Goal: Task Accomplishment & Management: Manage account settings

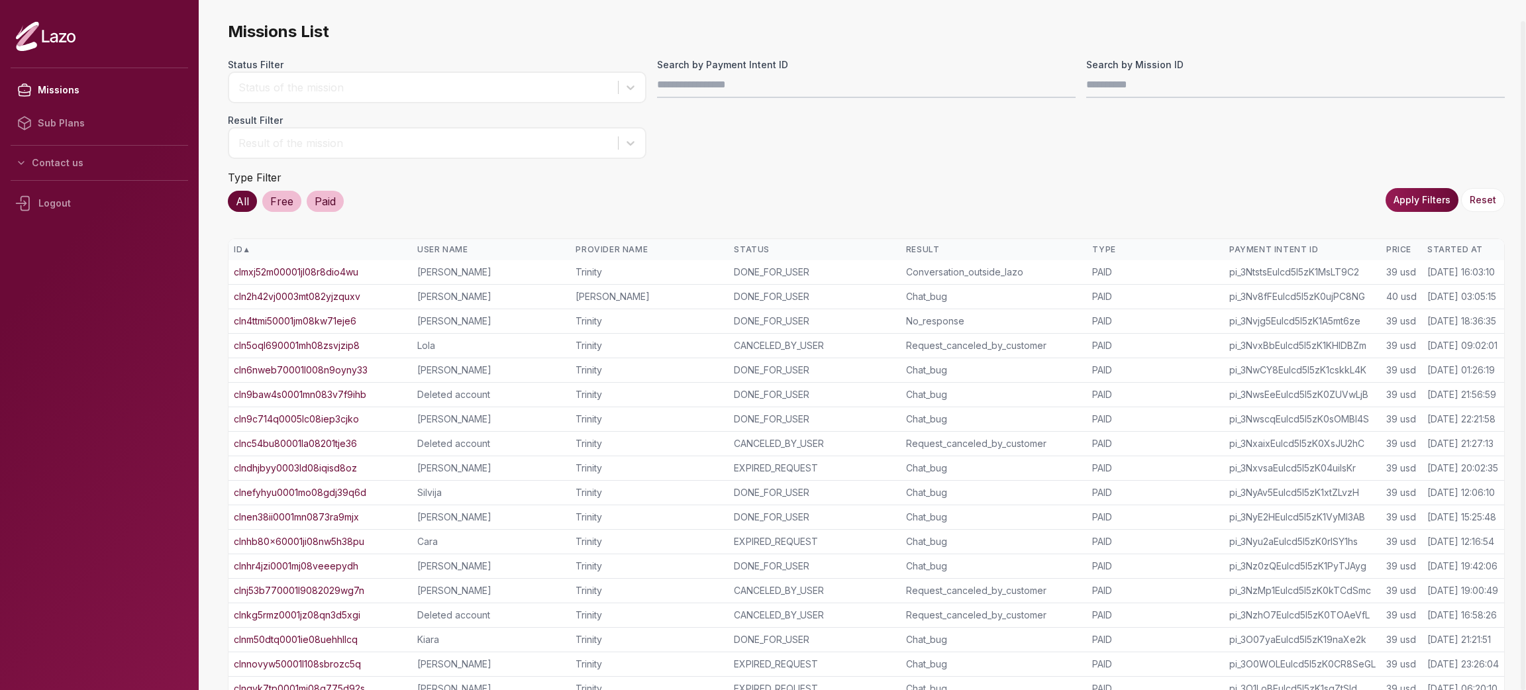
scroll to position [108, 0]
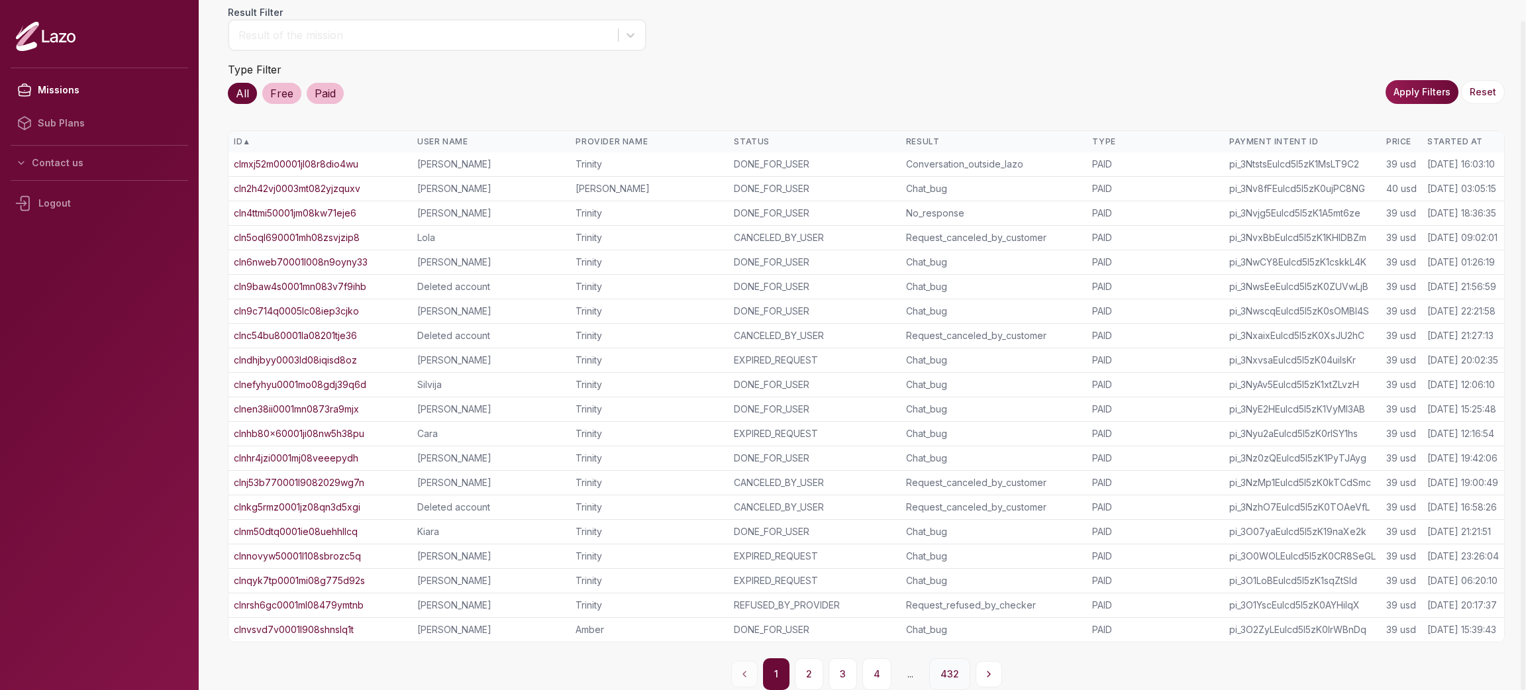
click at [941, 671] on button "432" at bounding box center [949, 674] width 41 height 32
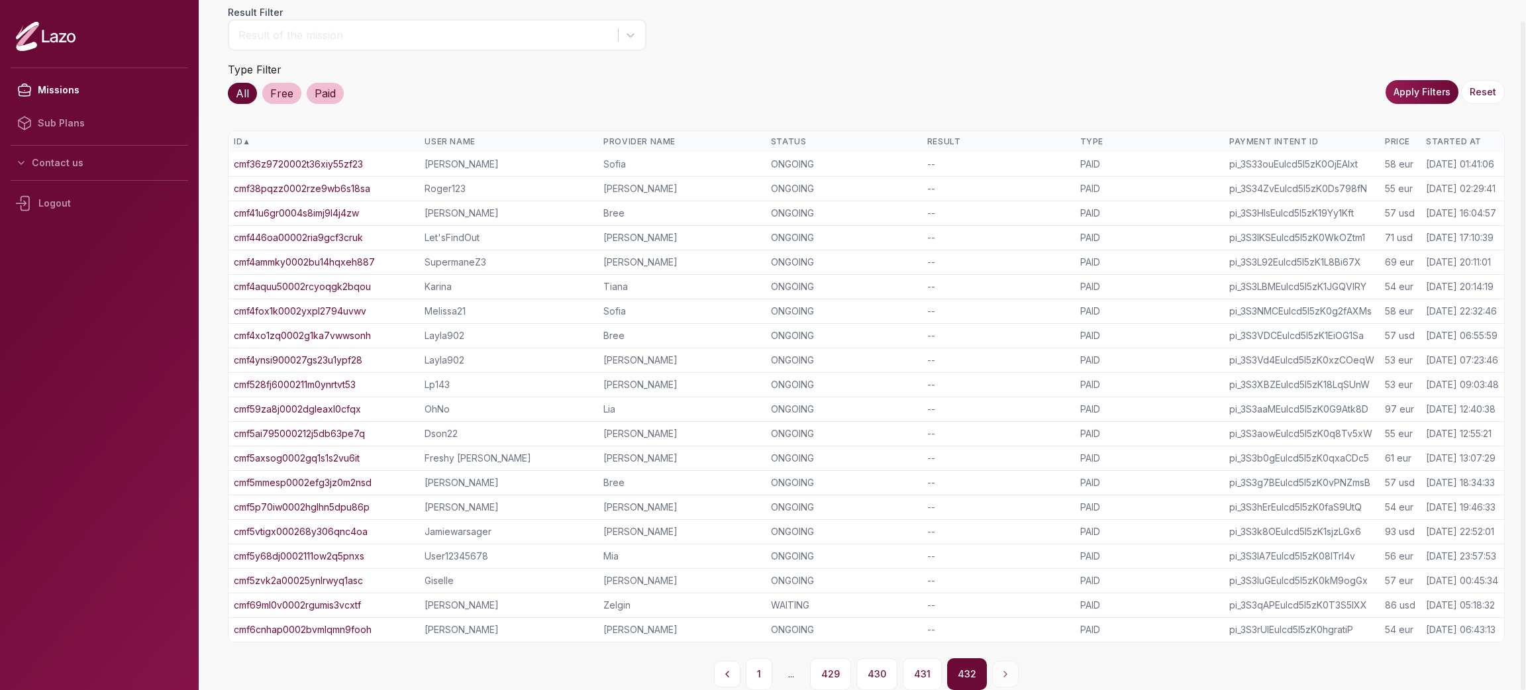
click at [343, 452] on link "cmf5axsog0002gq1s1s2vu6it" at bounding box center [297, 458] width 126 height 13
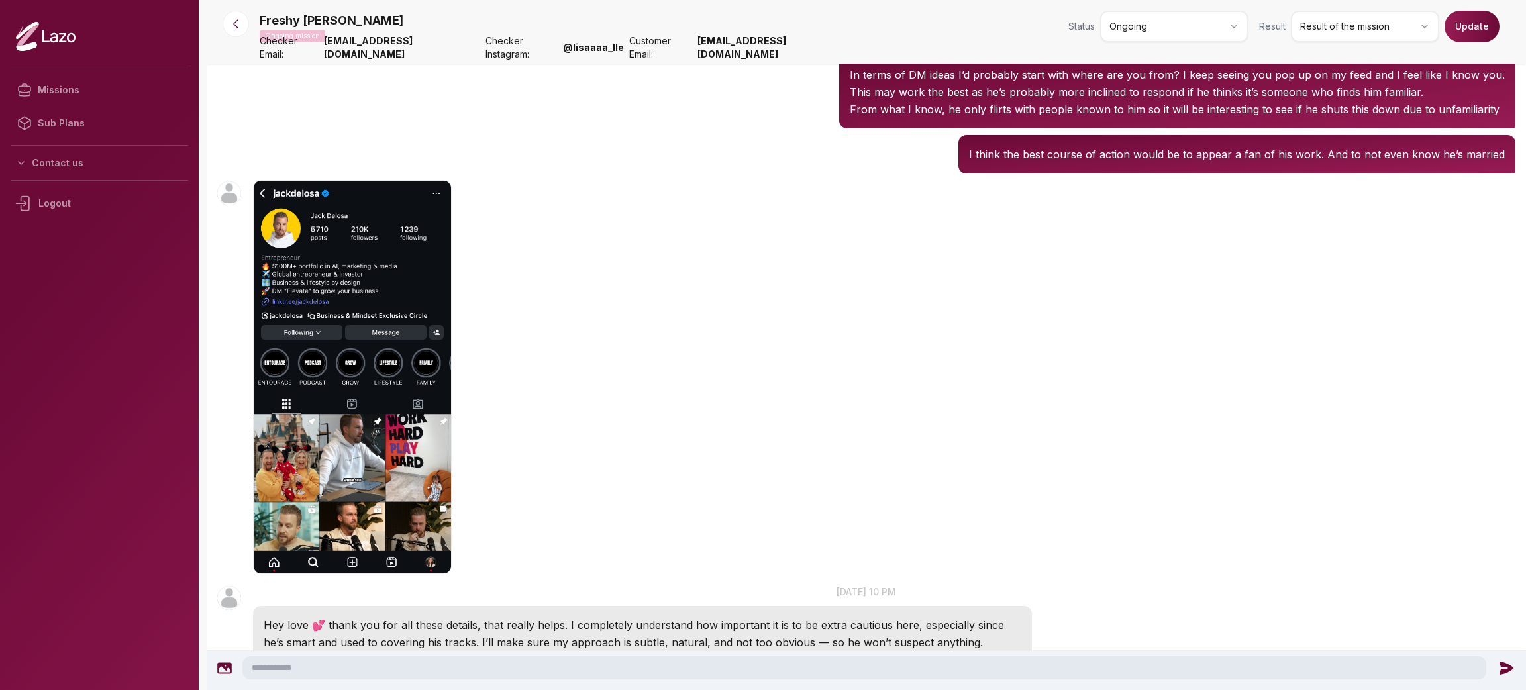
scroll to position [805, 0]
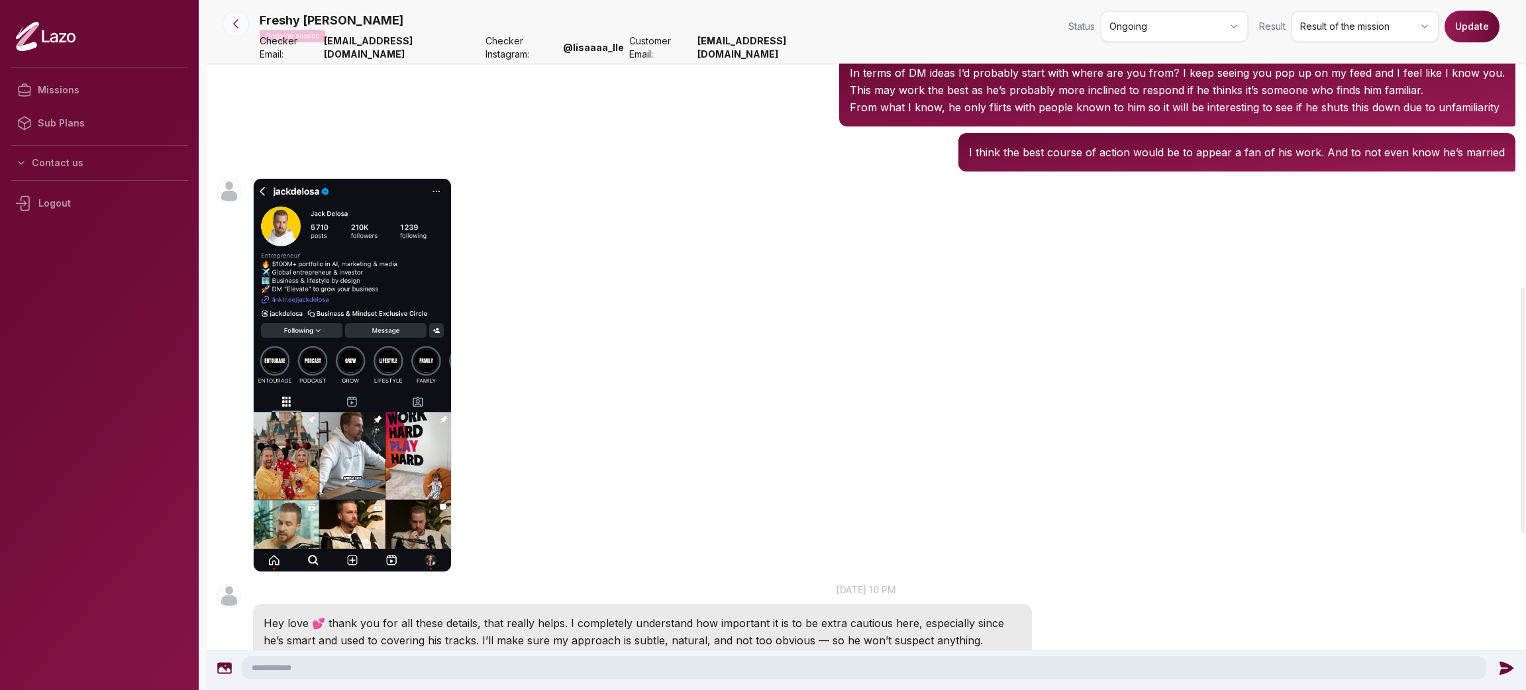
click at [229, 15] on button at bounding box center [236, 24] width 26 height 26
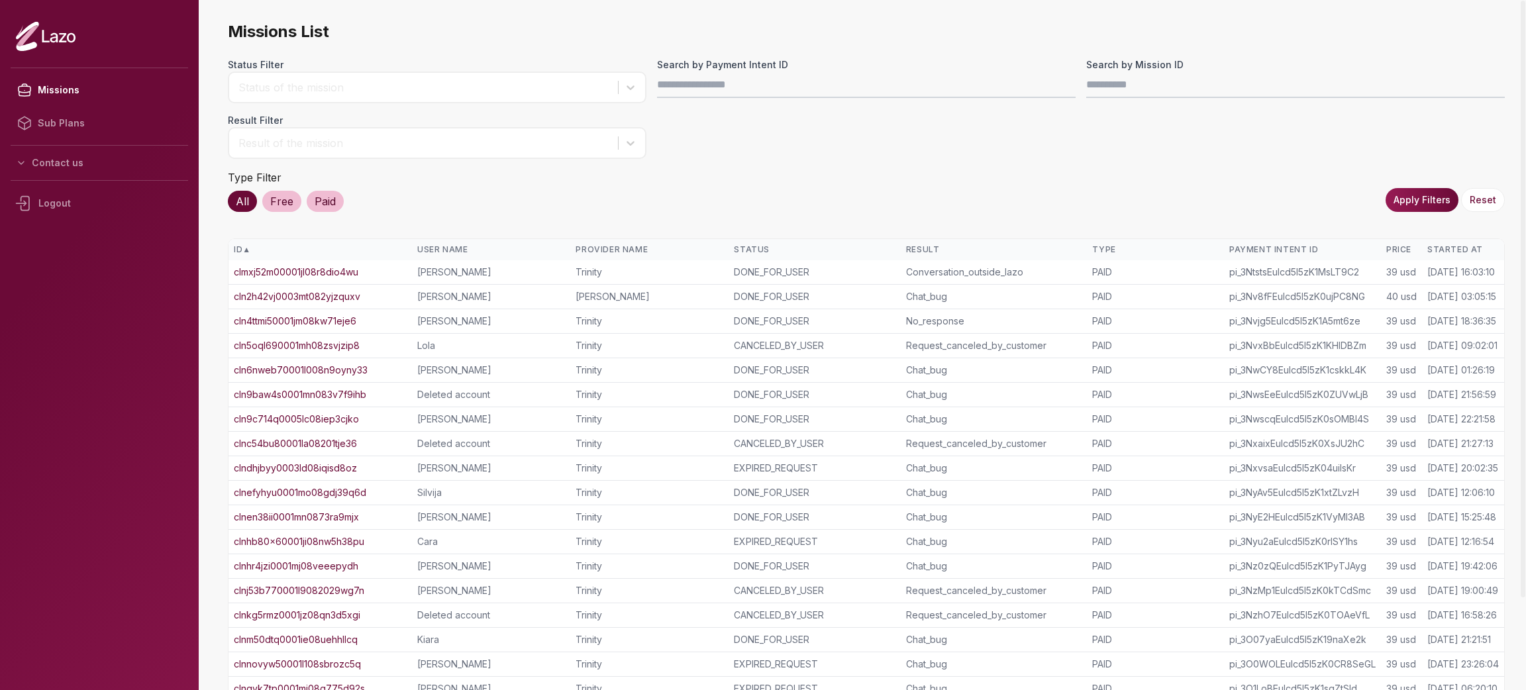
scroll to position [108, 0]
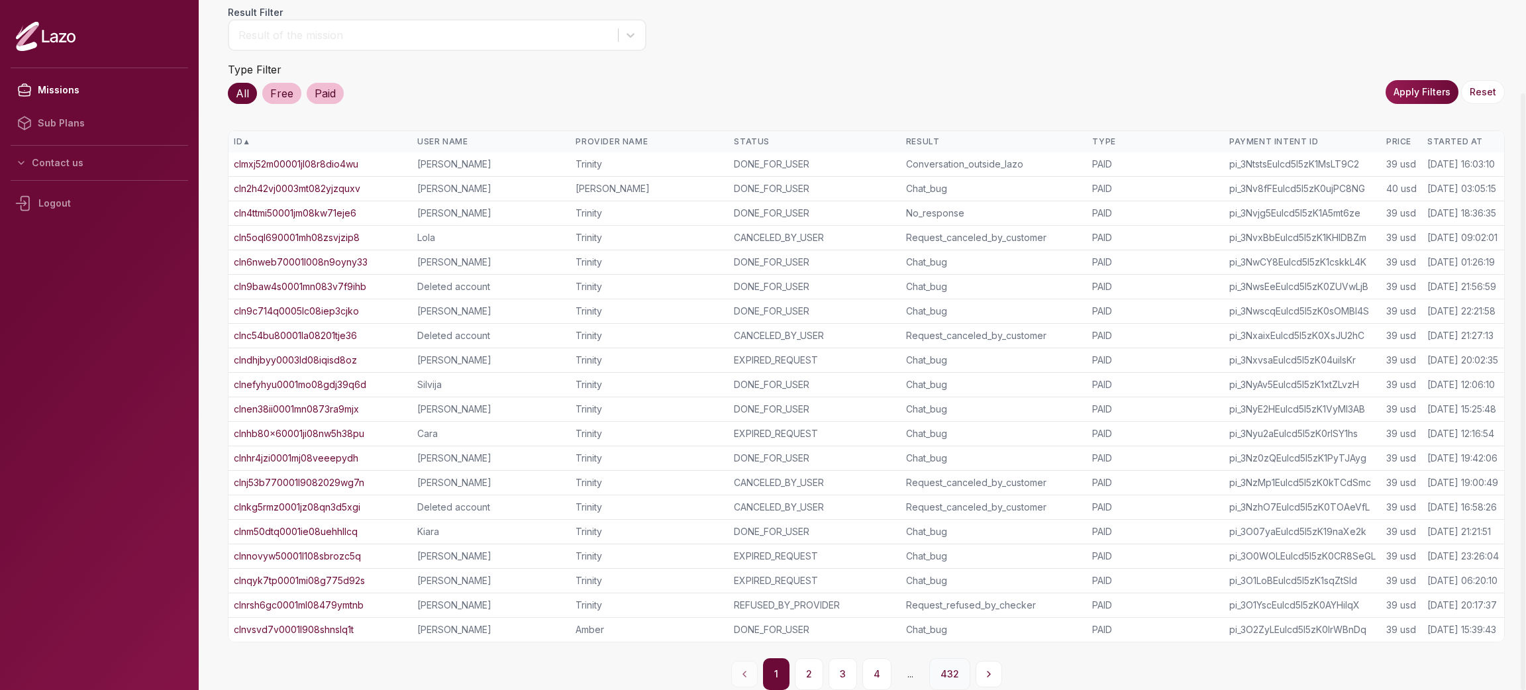
click at [942, 678] on button "432" at bounding box center [949, 674] width 41 height 32
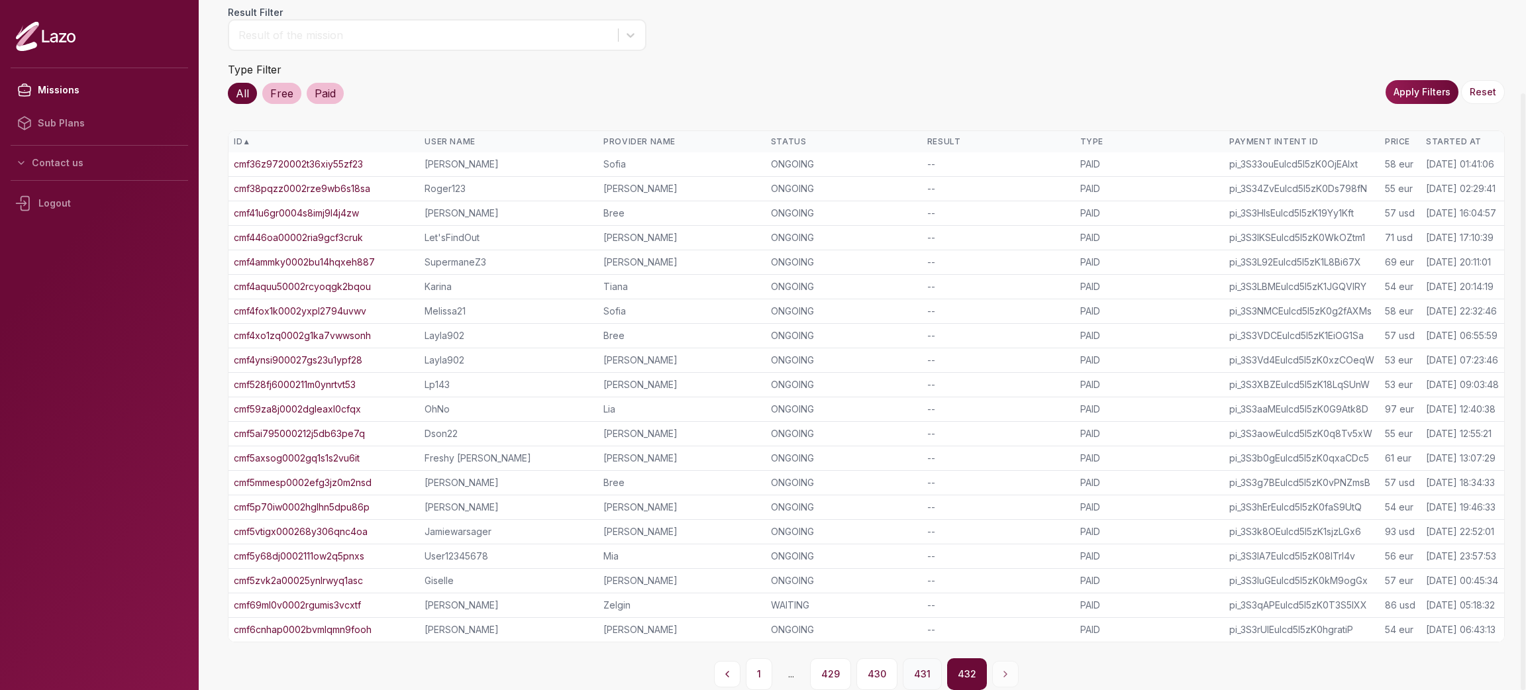
click at [933, 674] on button "431" at bounding box center [922, 674] width 39 height 32
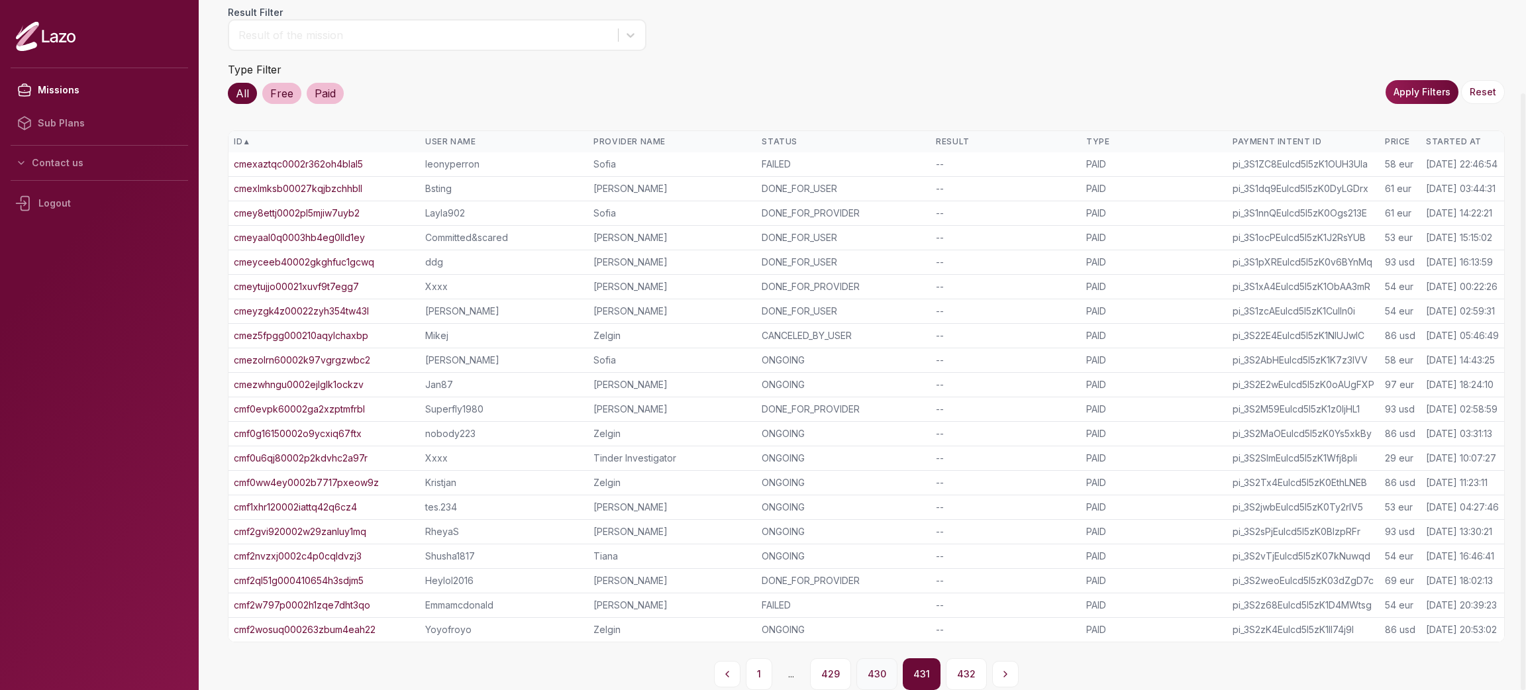
click at [887, 678] on button "430" at bounding box center [876, 674] width 41 height 32
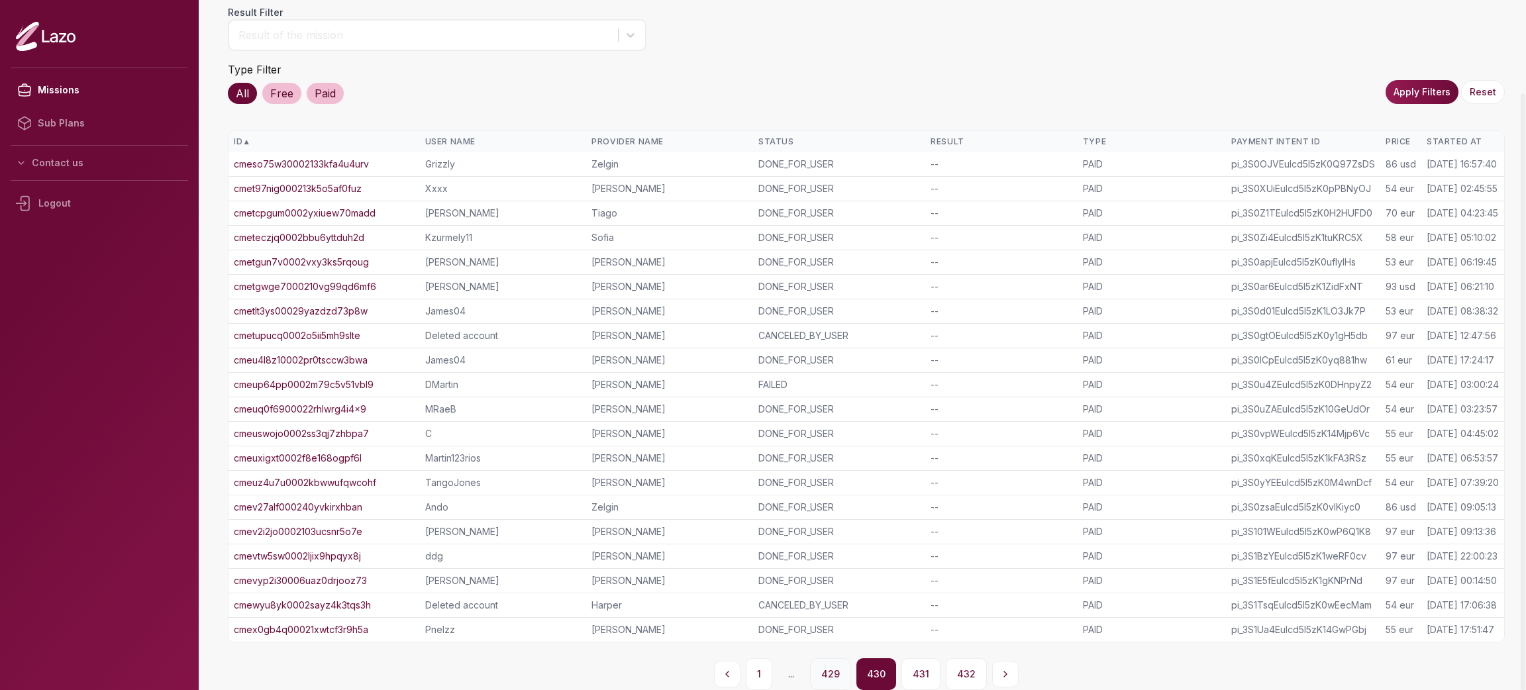
click at [847, 670] on button "429" at bounding box center [830, 674] width 41 height 32
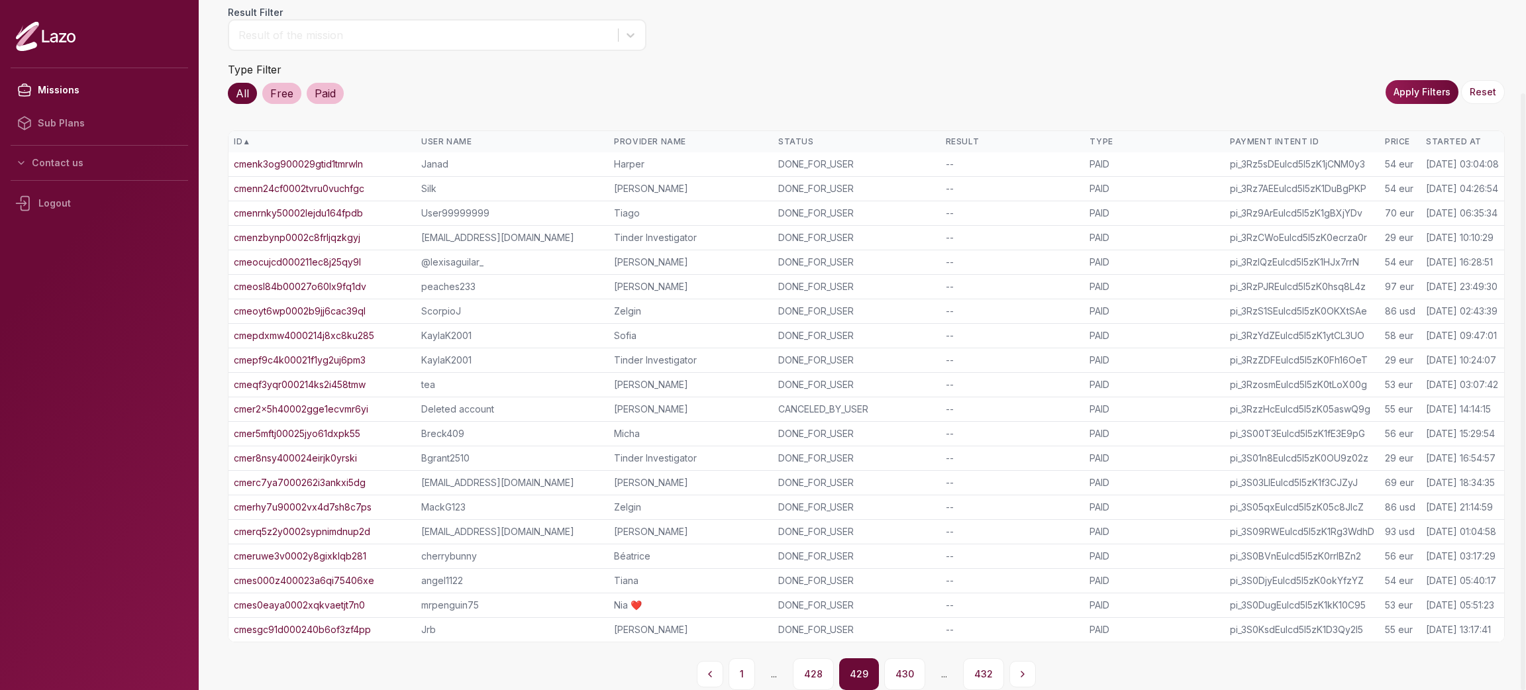
click at [323, 603] on link "cmes0eaya0002xqkvaetjt7n0" at bounding box center [299, 605] width 131 height 13
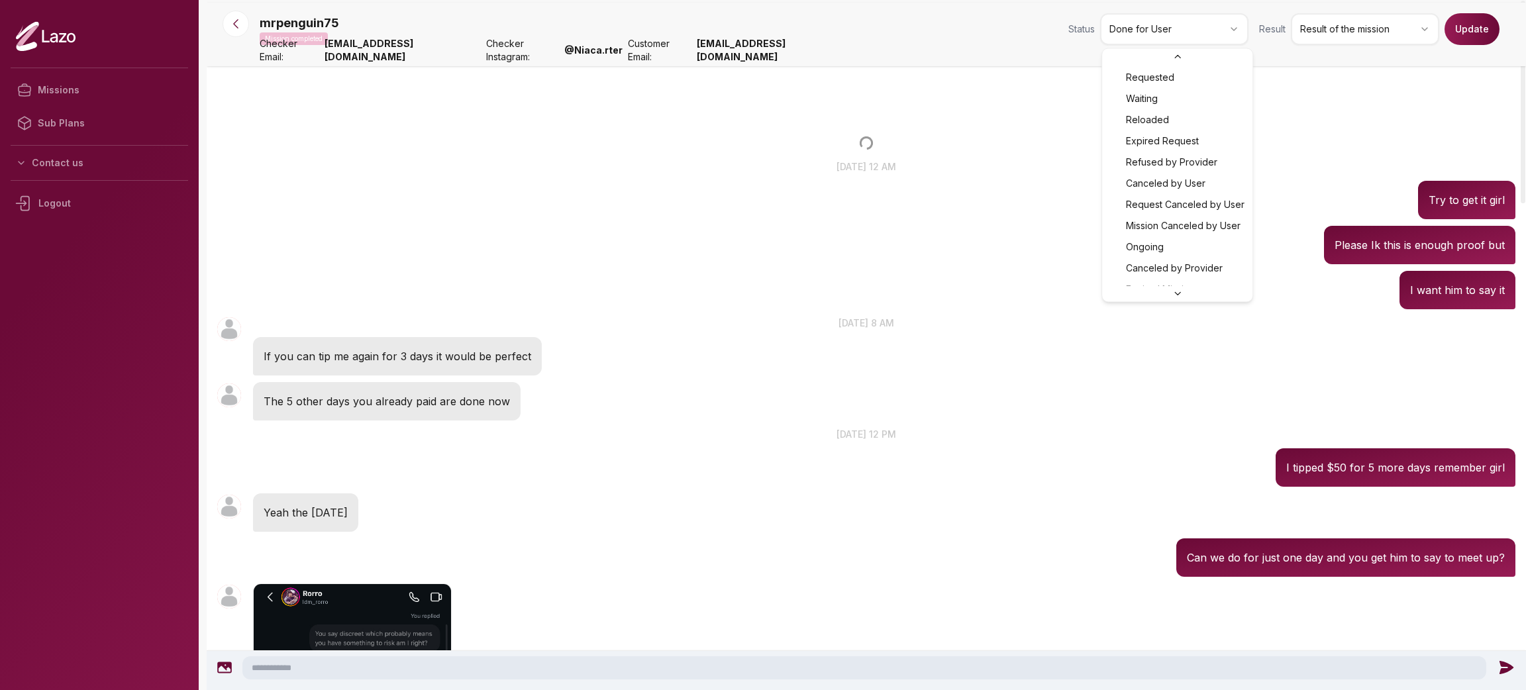
scroll to position [99, 0]
click at [1207, 33] on html "Missions Sub Plans Contact us Logout mrpenguin75 Mission completed Status Done …" at bounding box center [763, 345] width 1526 height 690
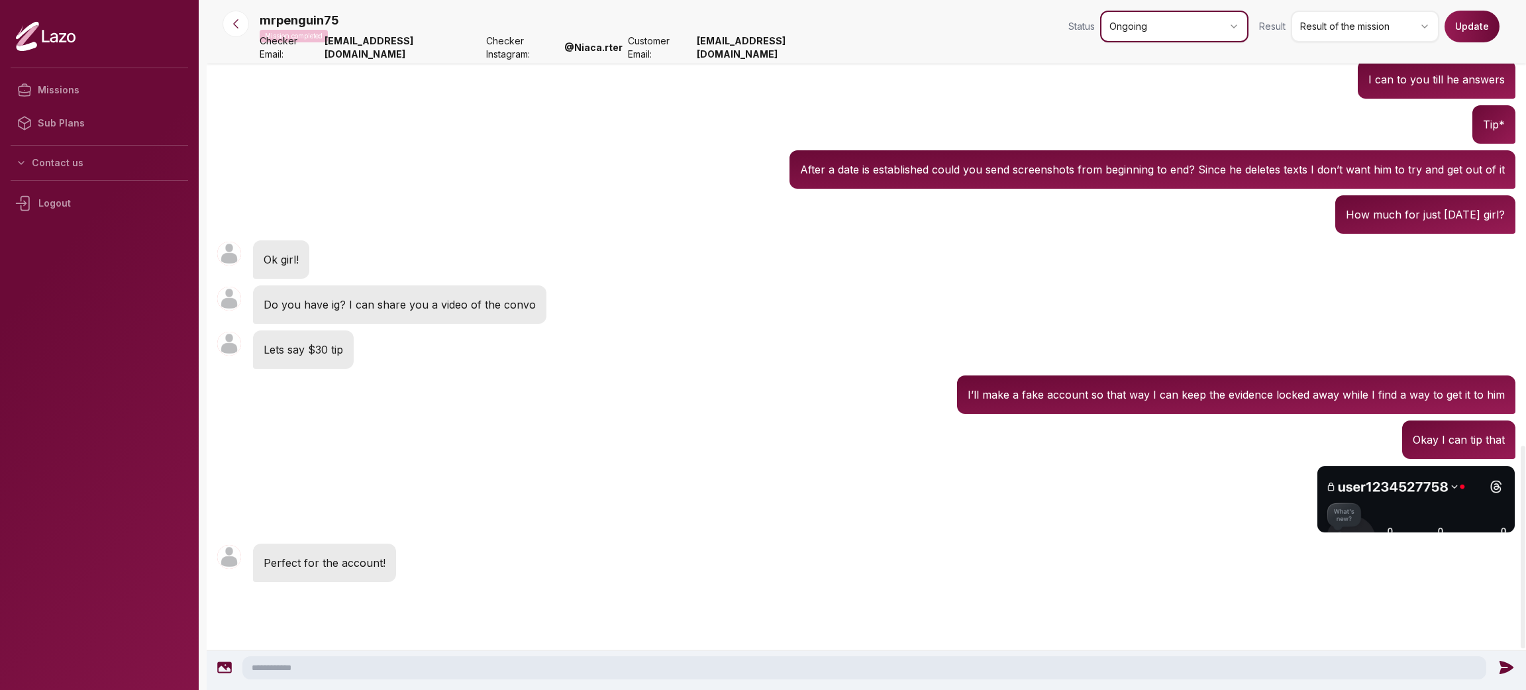
scroll to position [1516, 0]
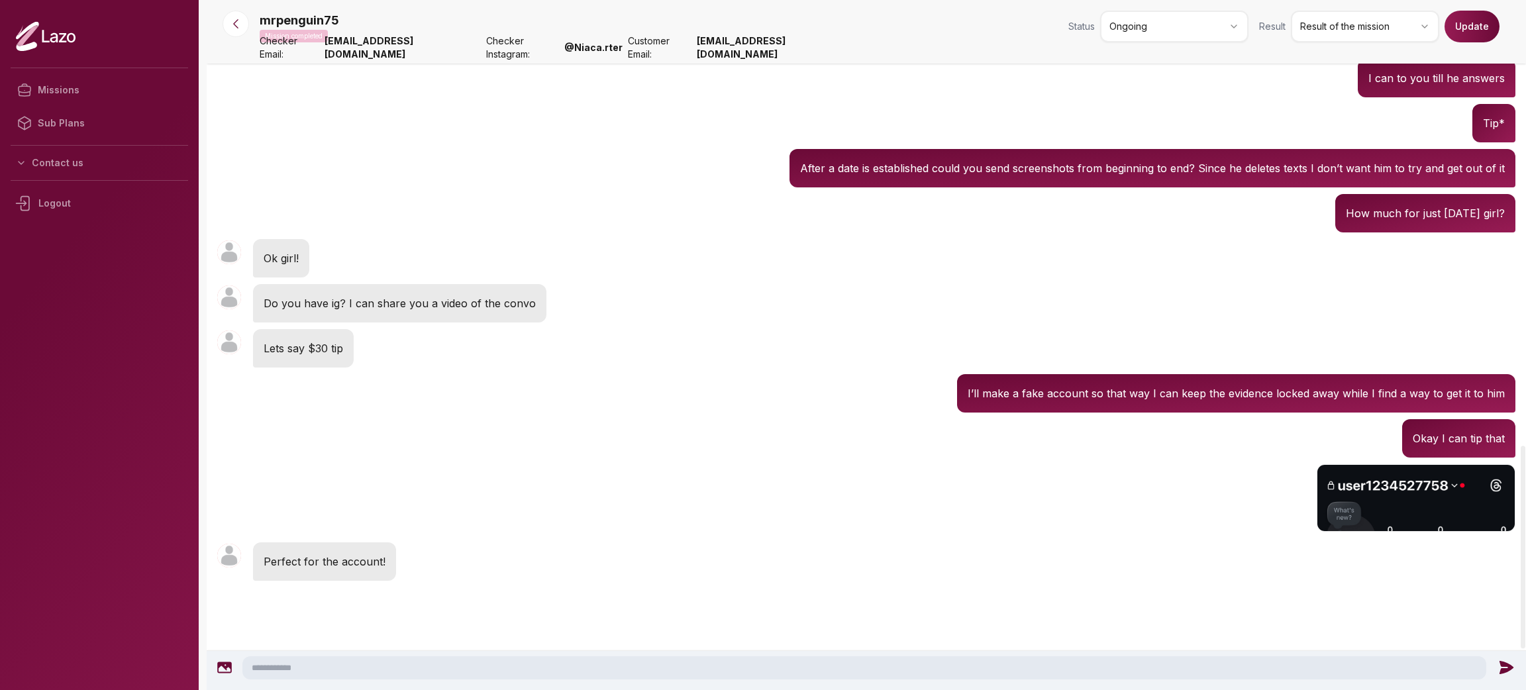
click at [1448, 32] on button "Update" at bounding box center [1472, 27] width 55 height 32
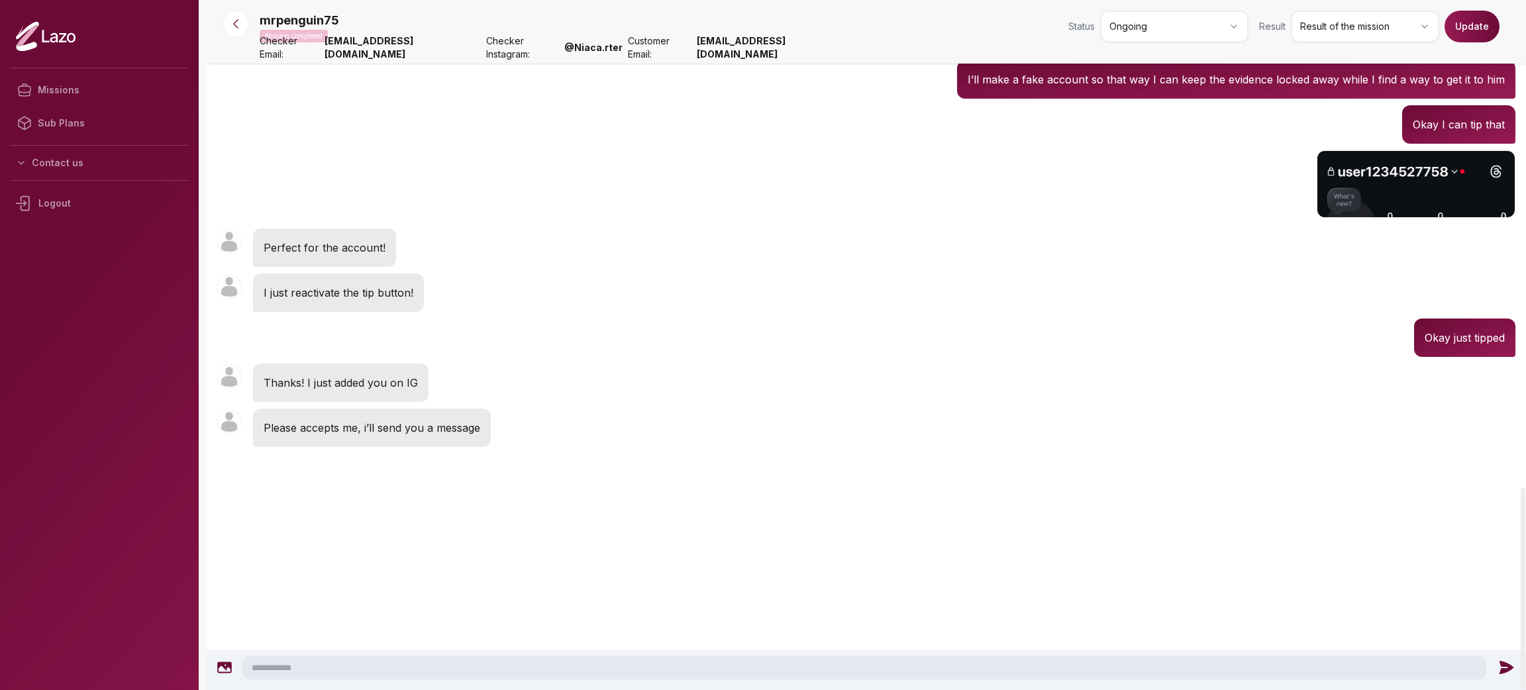
scroll to position [1837, 0]
